Goal: Navigation & Orientation: Go to known website

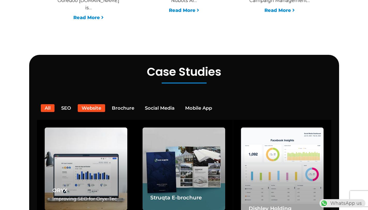
click at [93, 104] on button "Website" at bounding box center [91, 108] width 27 height 8
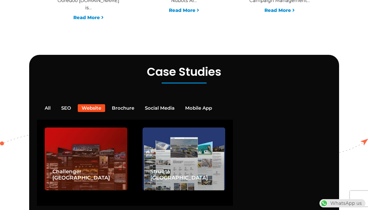
click at [102, 151] on div "Challenger [GEOGRAPHIC_DATA]" at bounding box center [86, 158] width 83 height 62
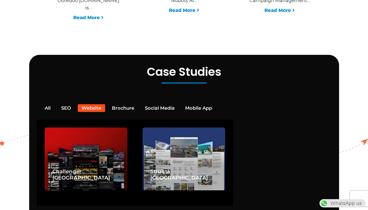
scroll to position [0, 136]
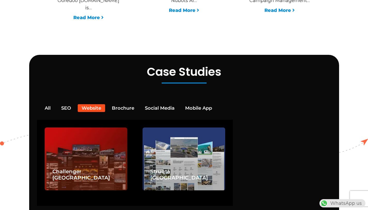
click at [101, 147] on div "Challenger [GEOGRAPHIC_DATA]" at bounding box center [86, 158] width 83 height 62
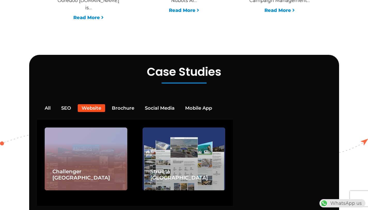
click at [101, 147] on div "Challenger [GEOGRAPHIC_DATA]" at bounding box center [86, 158] width 83 height 62
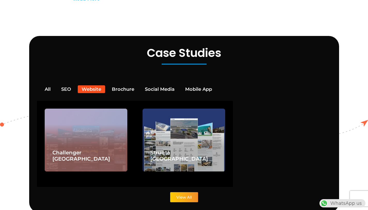
scroll to position [1072, 0]
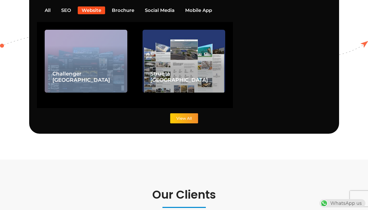
click at [181, 113] on link "View All" at bounding box center [184, 118] width 28 height 10
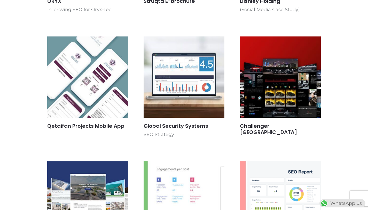
scroll to position [207, 0]
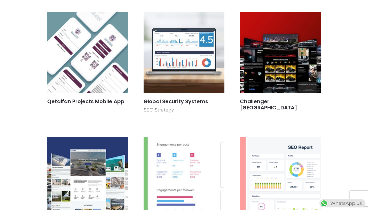
click at [272, 64] on img at bounding box center [281, 53] width 86 height 86
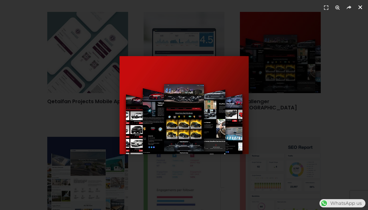
click at [361, 6] on icon "Close (Esc)" at bounding box center [360, 7] width 5 height 5
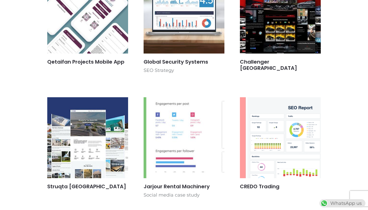
scroll to position [246, 0]
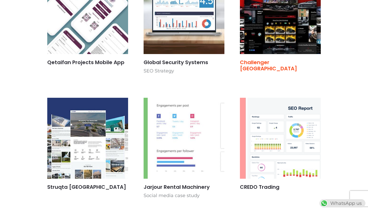
click at [274, 63] on link "Challenger [GEOGRAPHIC_DATA]" at bounding box center [268, 65] width 57 height 13
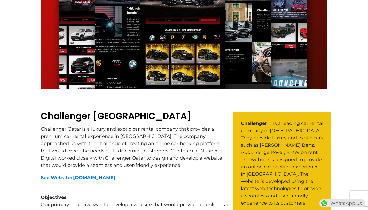
scroll to position [133, 0]
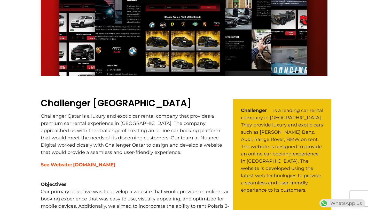
click at [104, 166] on strong "See Website: www.challenger.qa" at bounding box center [78, 165] width 75 height 6
